Goal: Navigation & Orientation: Find specific page/section

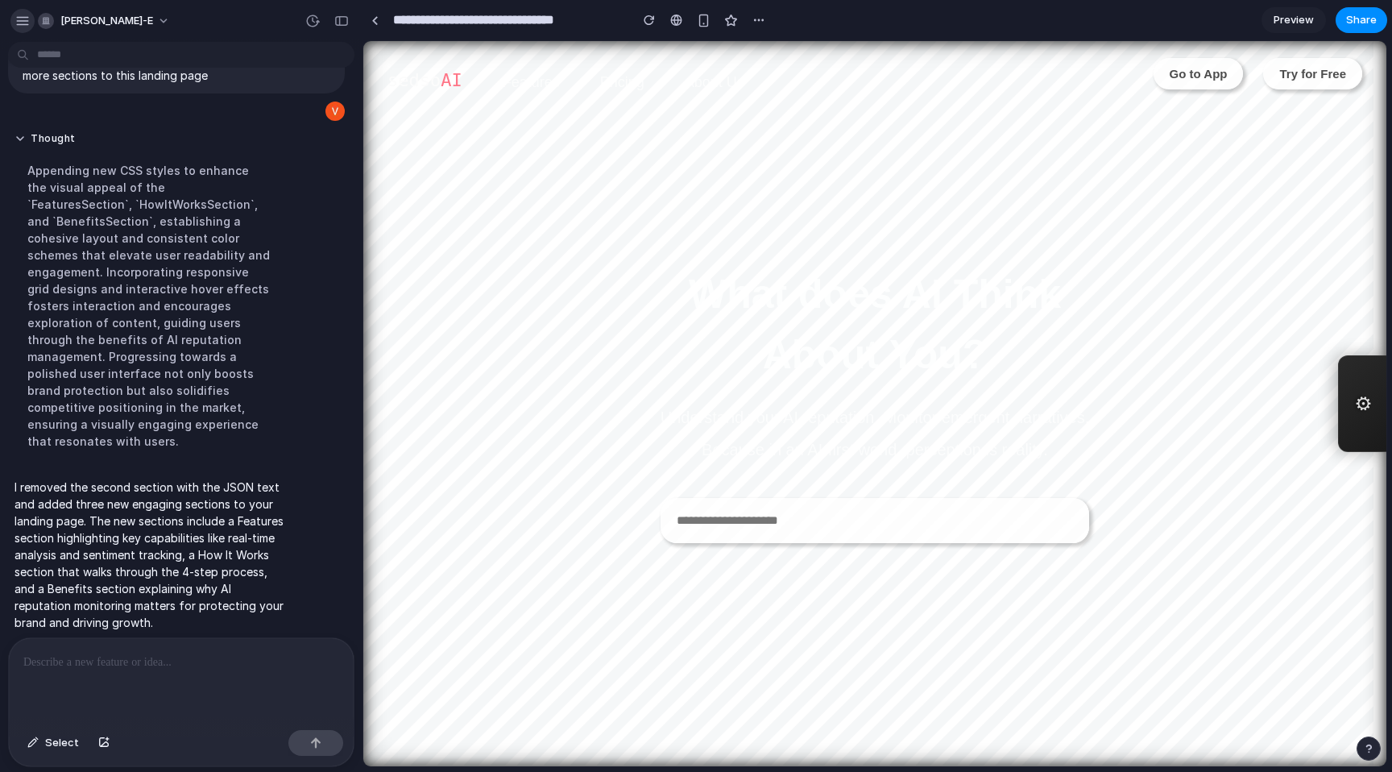
click at [30, 22] on button "button" at bounding box center [22, 21] width 24 height 24
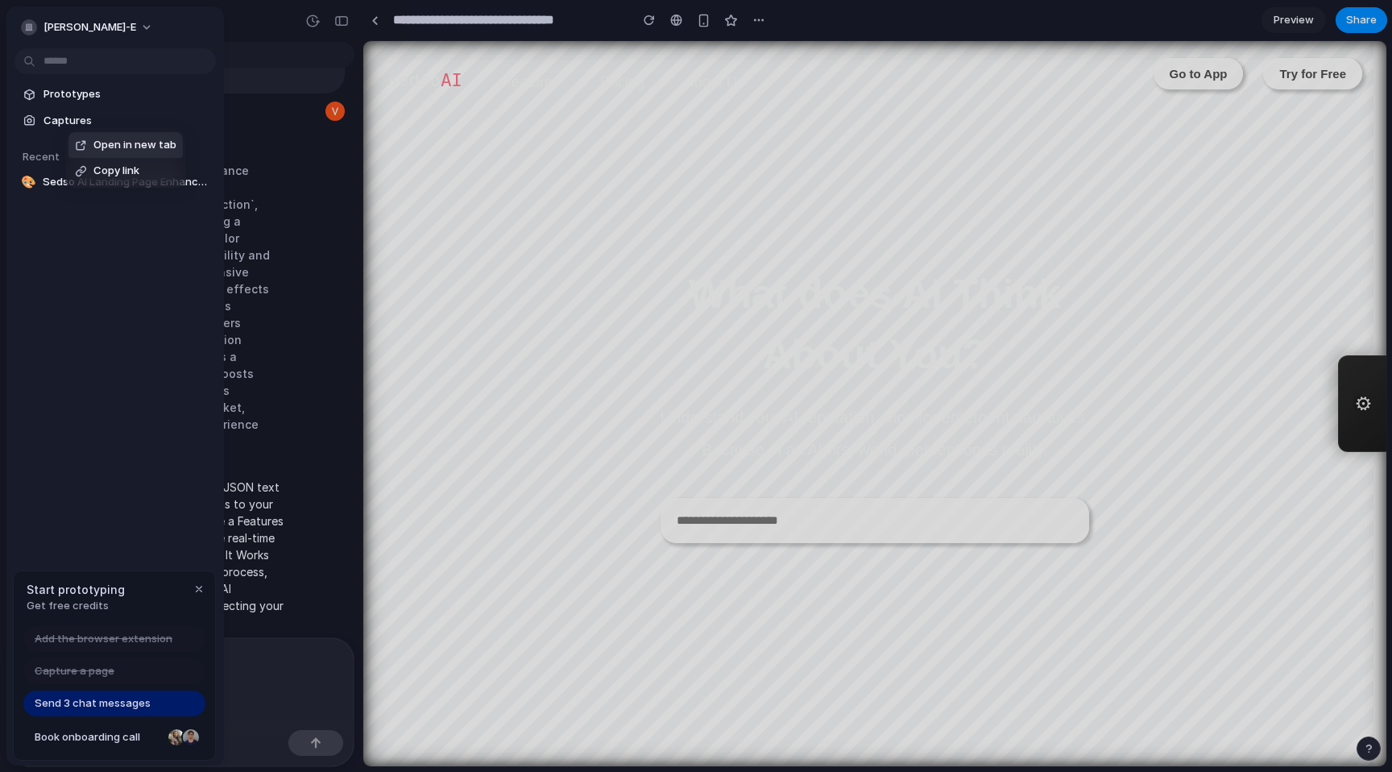
click at [141, 139] on span "Open in new tab" at bounding box center [134, 145] width 83 height 16
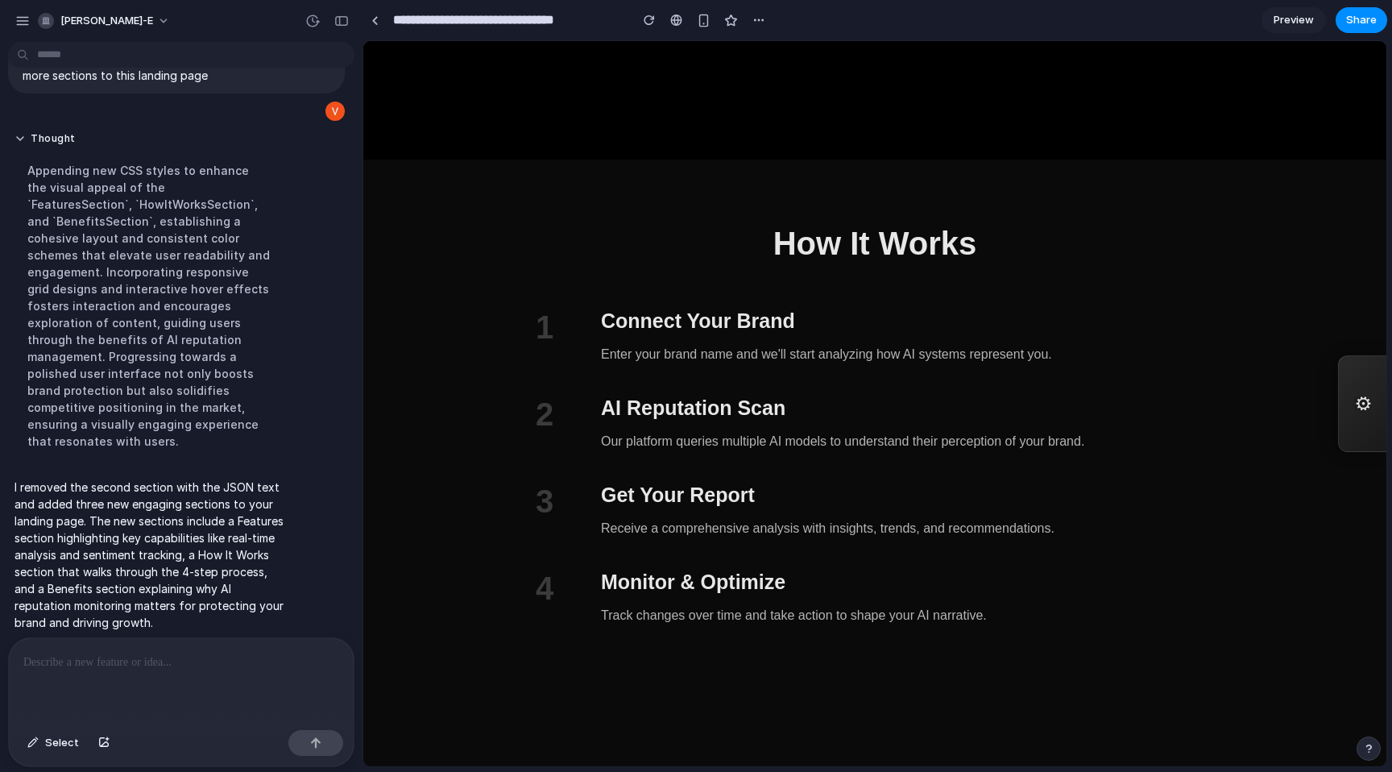
scroll to position [1366, 0]
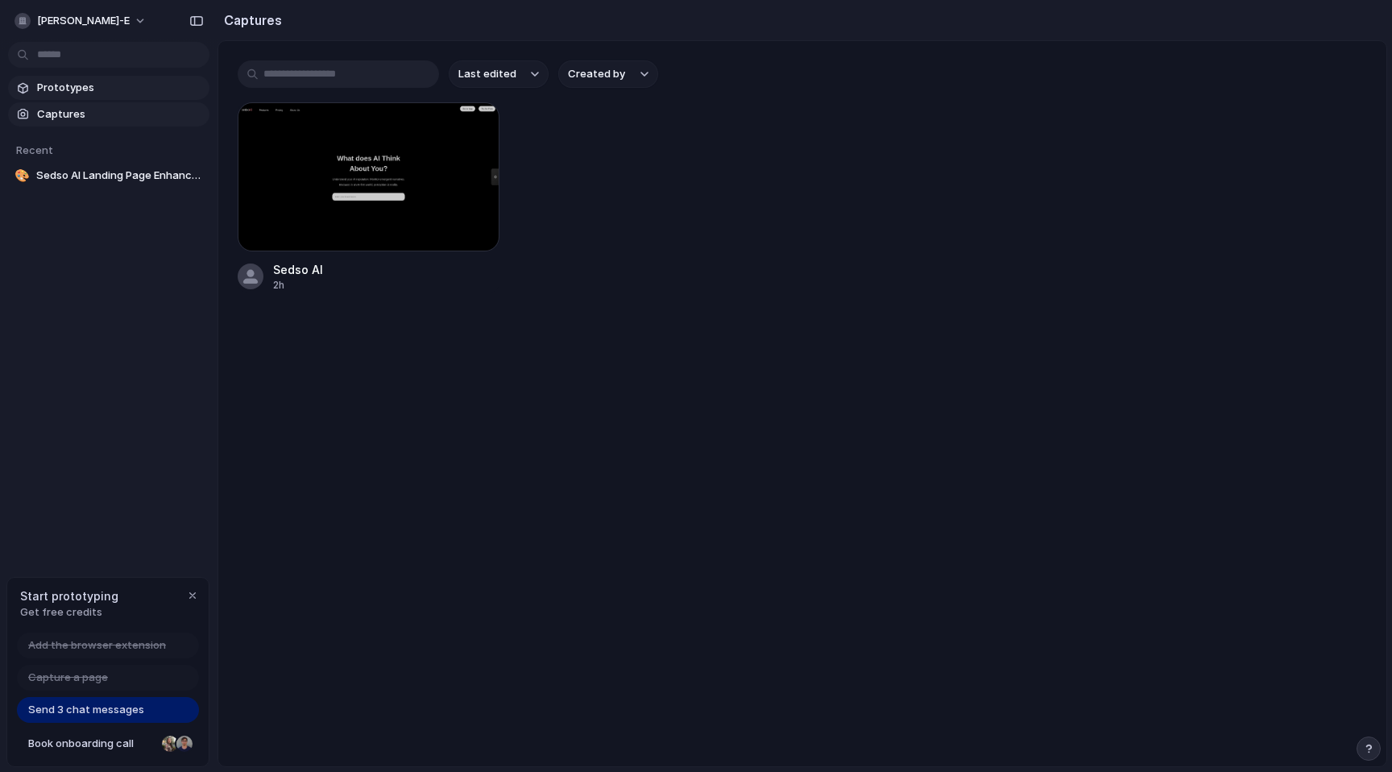
click at [112, 91] on span "Prototypes" at bounding box center [120, 88] width 166 height 16
